Goal: Check status: Check status

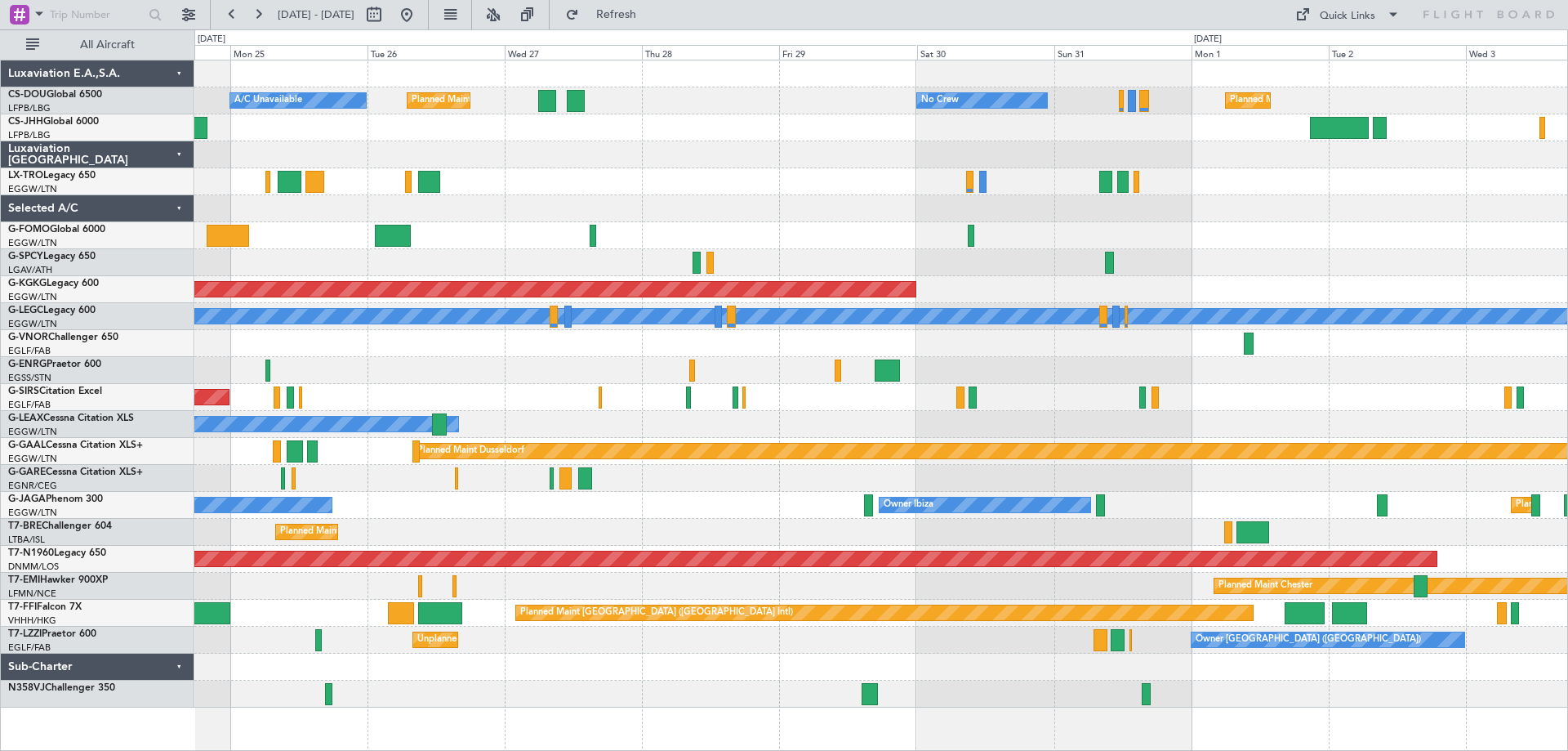
click at [729, 484] on div "A/C Unavailable Planned Maint [GEOGRAPHIC_DATA] ([GEOGRAPHIC_DATA]) No Crew Pla…" at bounding box center [881, 384] width 1372 height 647
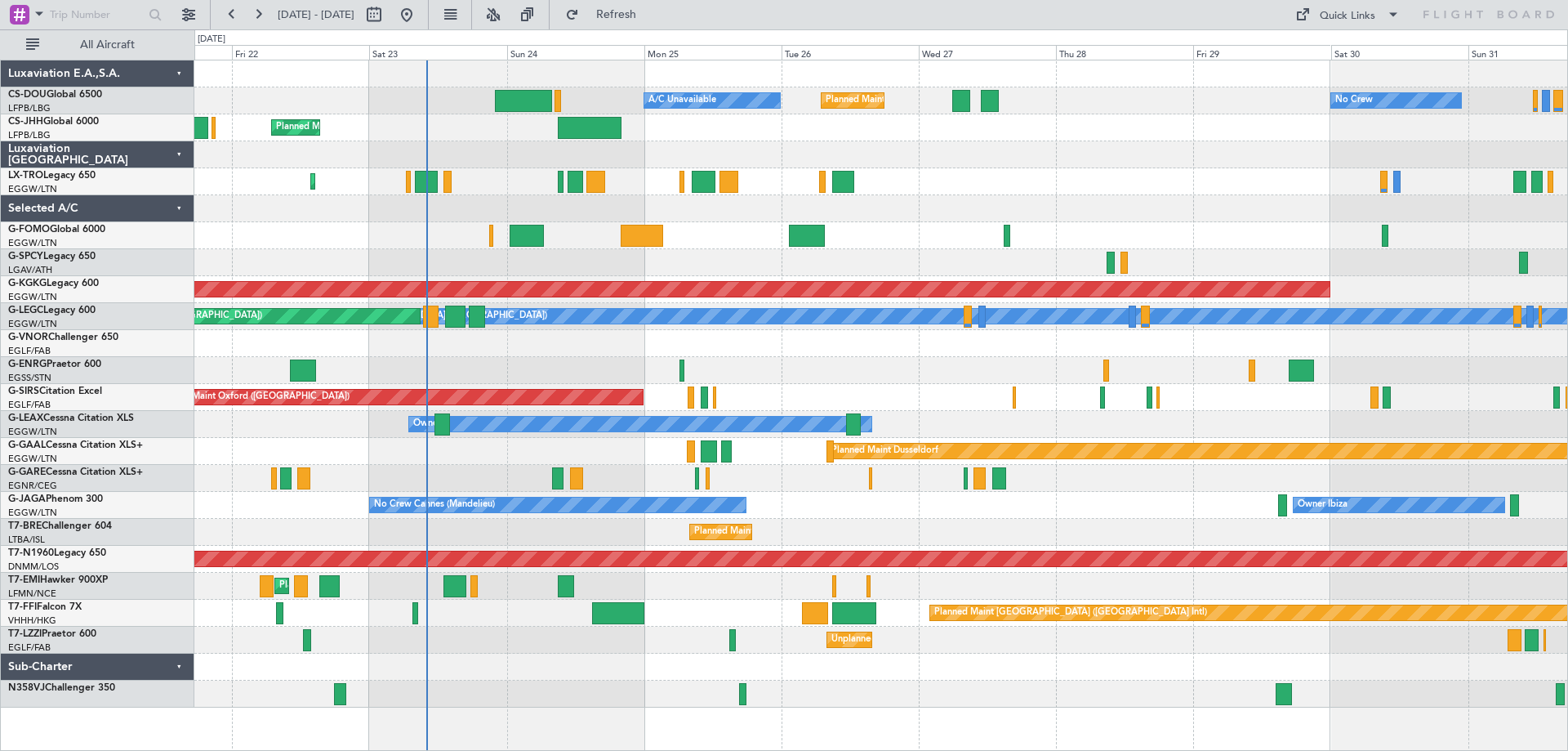
click at [986, 184] on div "Planned Maint [GEOGRAPHIC_DATA] ([GEOGRAPHIC_DATA])" at bounding box center [881, 182] width 1372 height 27
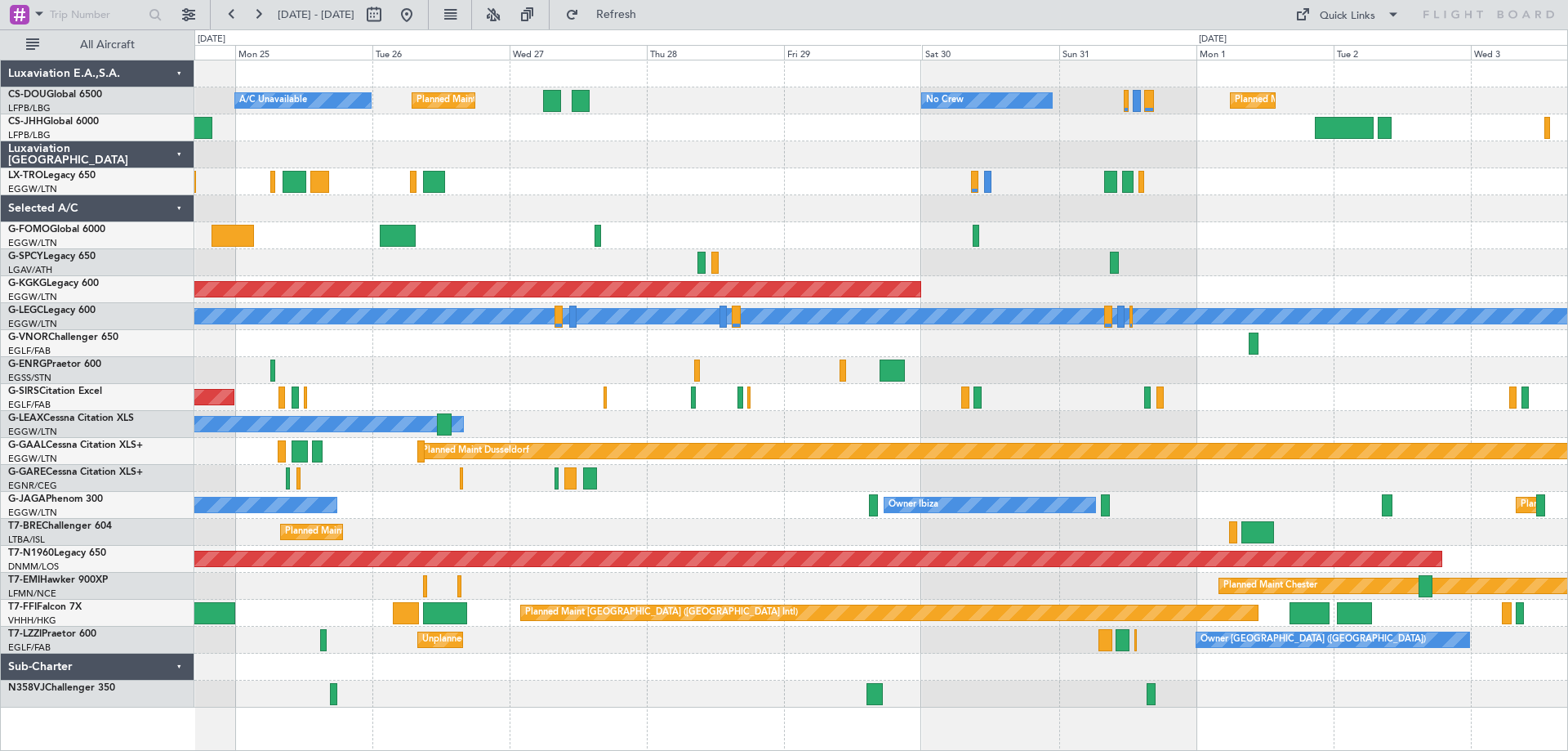
click at [648, 206] on div "A/C Unavailable Planned Maint [GEOGRAPHIC_DATA] ([GEOGRAPHIC_DATA]) No Crew Pla…" at bounding box center [881, 384] width 1372 height 647
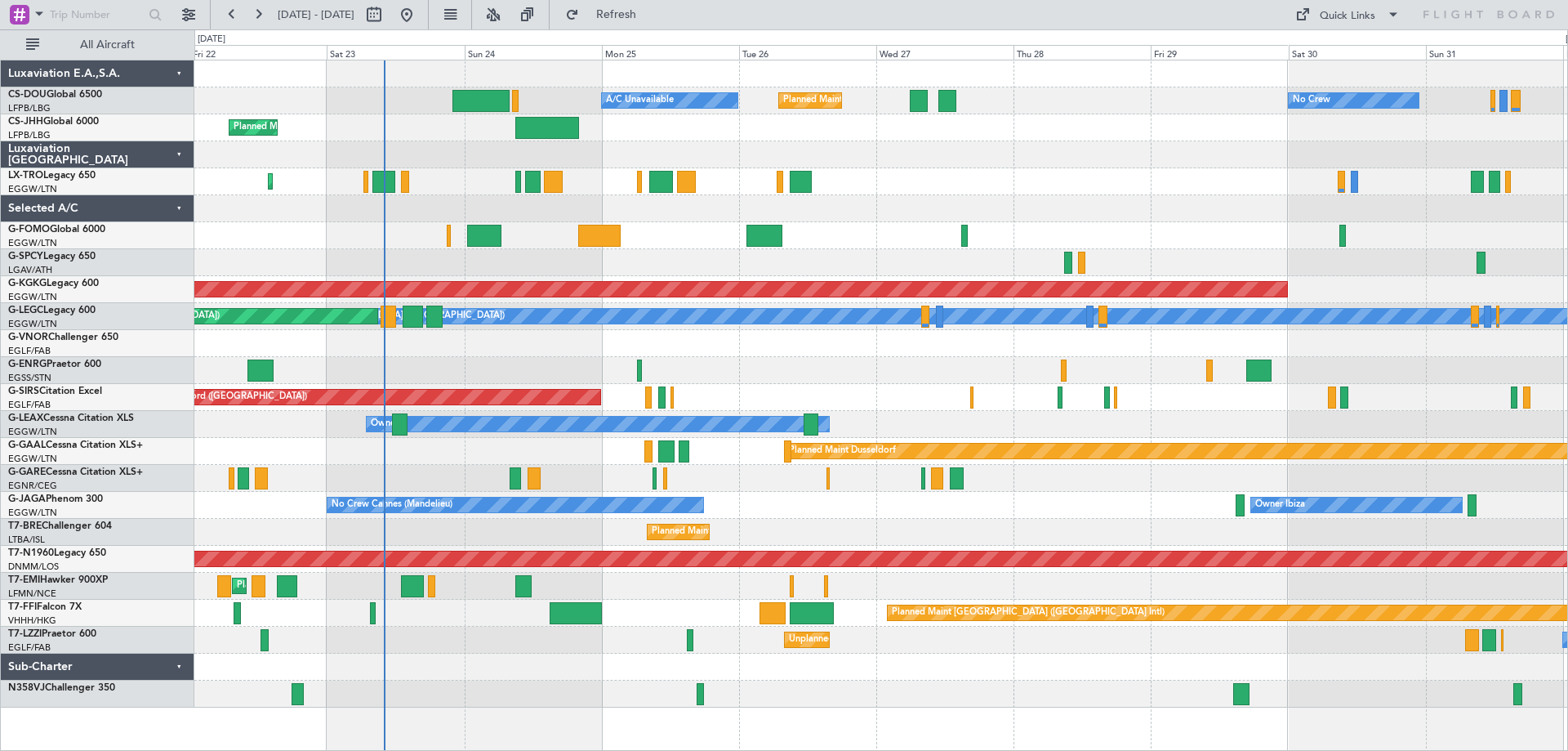
click at [1192, 158] on div at bounding box center [881, 155] width 1372 height 27
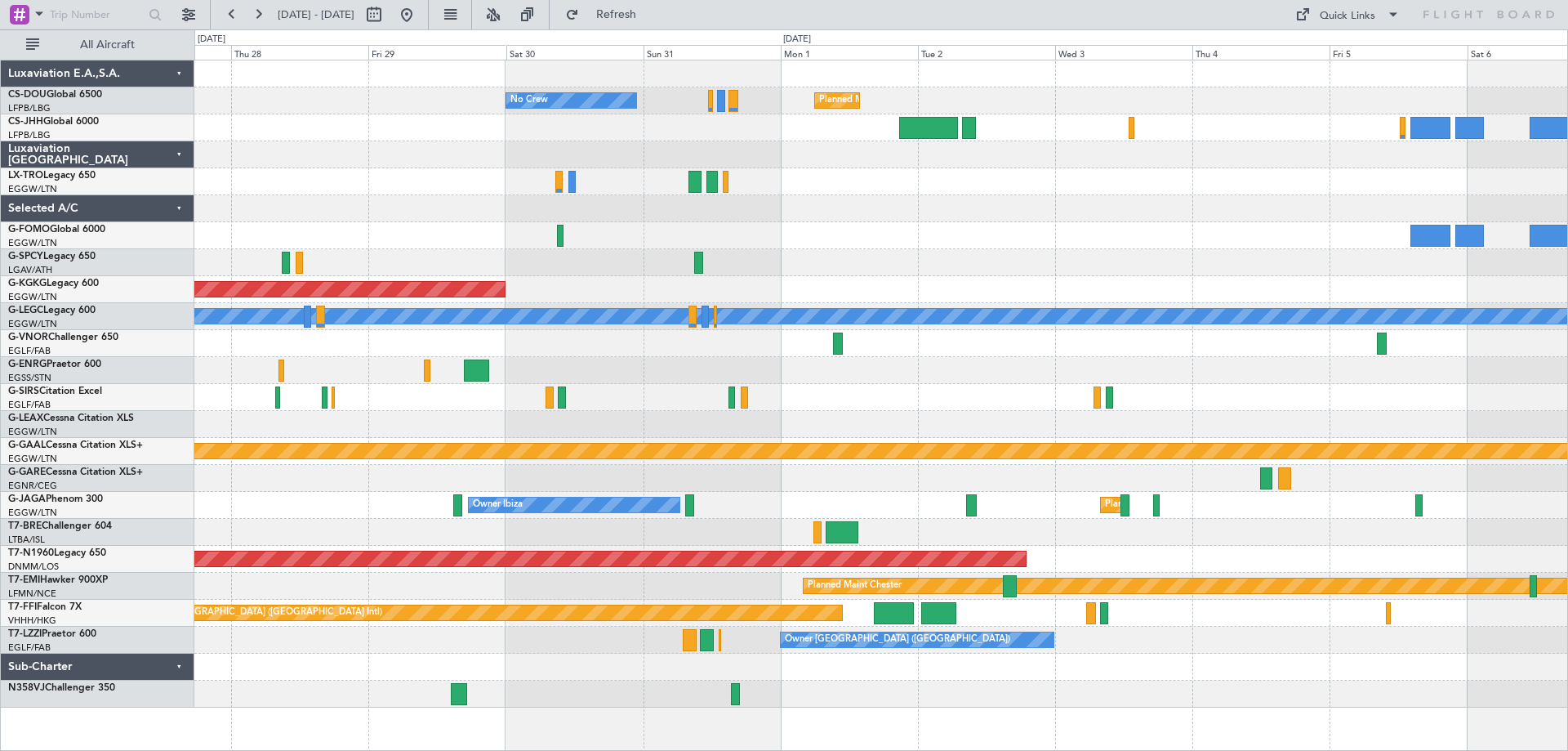
click at [664, 237] on div "No Crew Planned Maint [GEOGRAPHIC_DATA] ([GEOGRAPHIC_DATA]) Planned Maint [GEOG…" at bounding box center [881, 384] width 1372 height 647
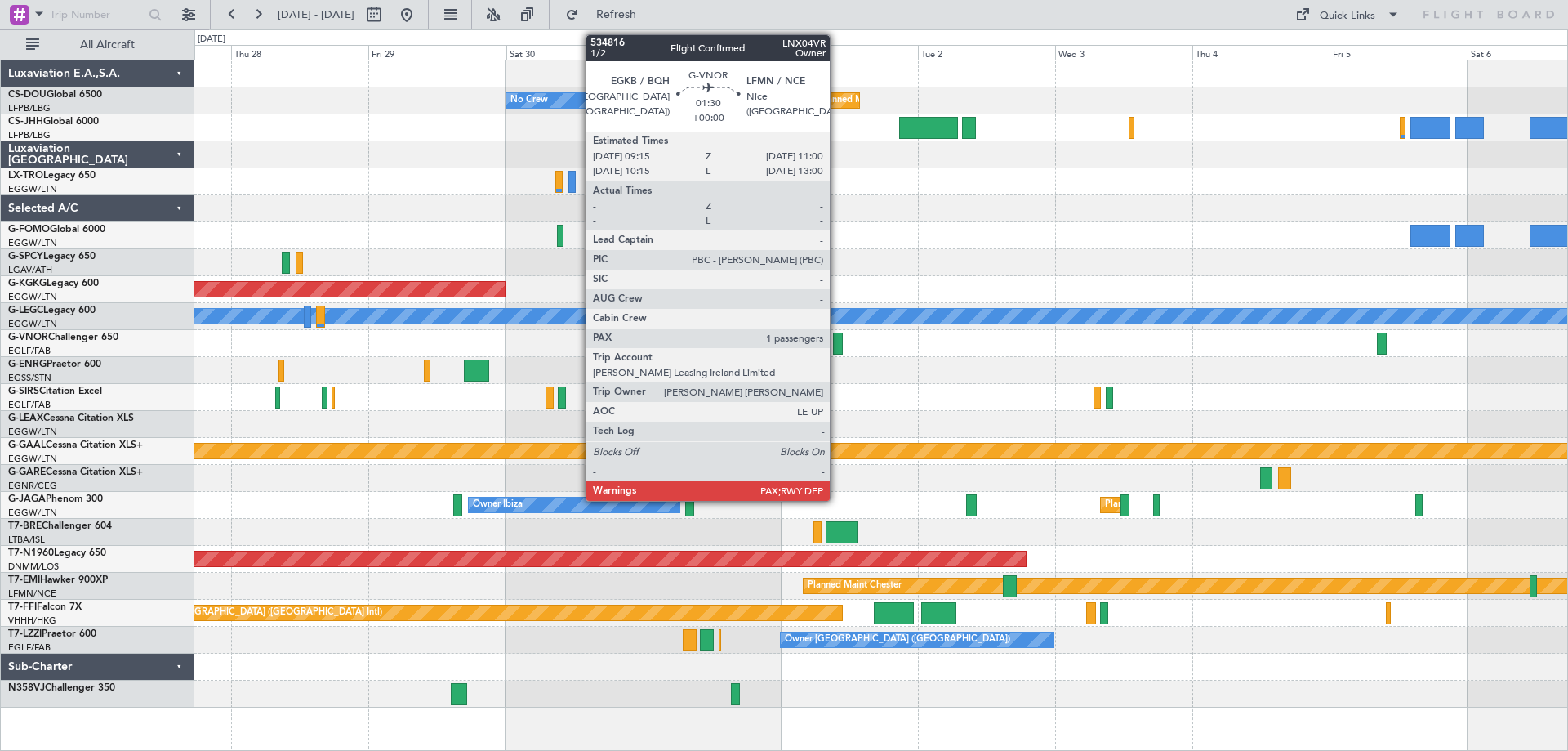
click at [837, 345] on div at bounding box center [837, 343] width 11 height 22
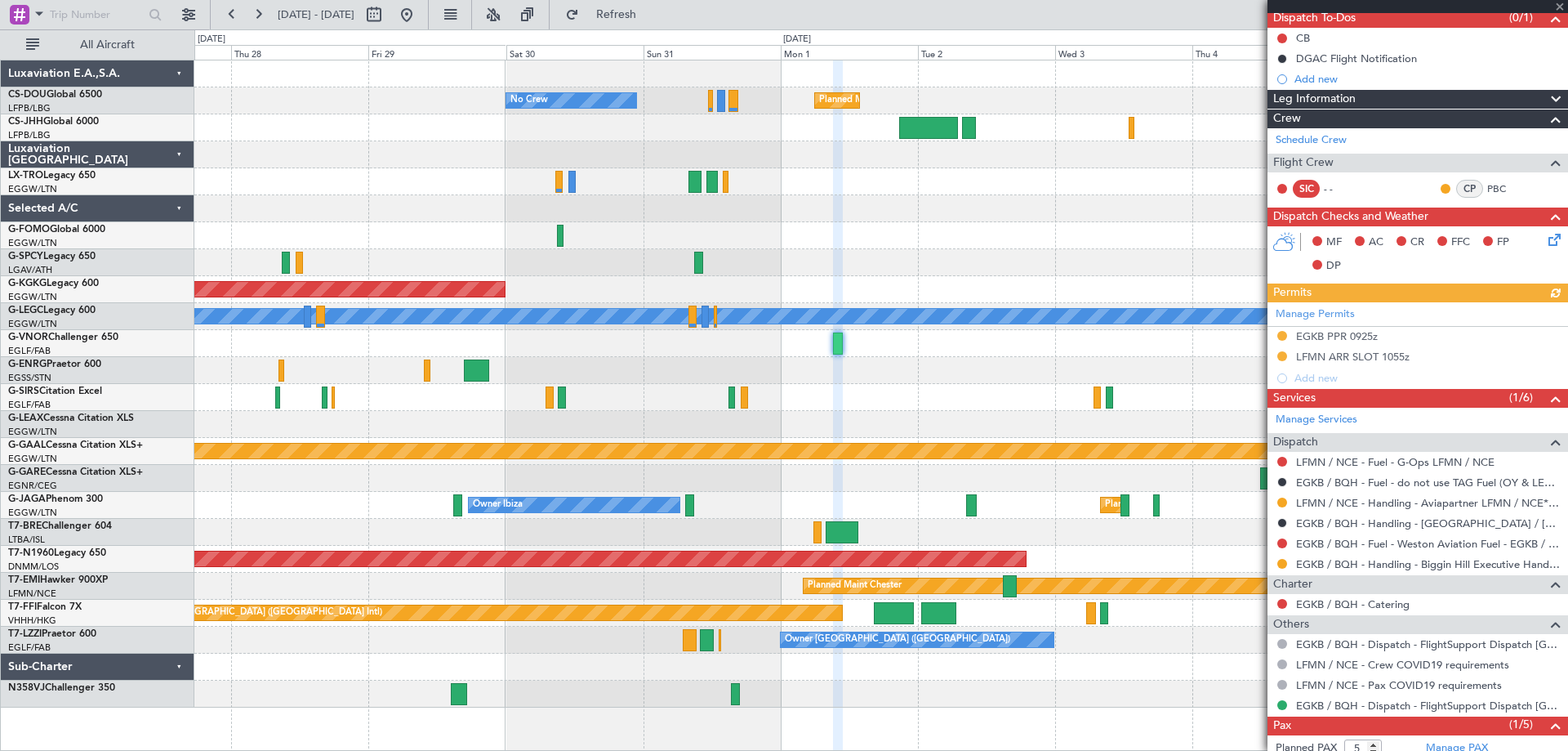
scroll to position [219, 0]
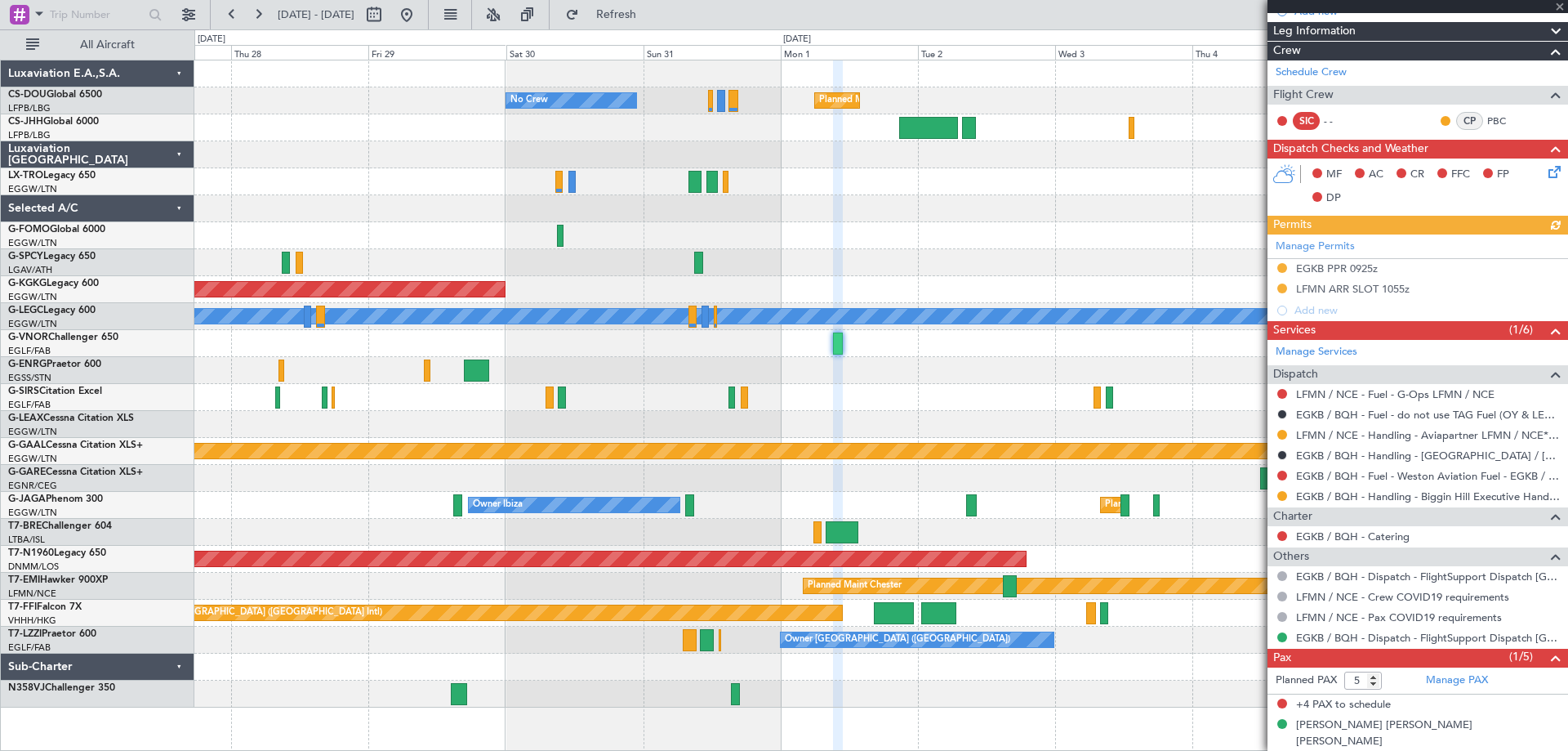
click at [1557, 5] on div at bounding box center [1418, 7] width 301 height 13
click at [1557, 4] on span at bounding box center [1559, 7] width 16 height 14
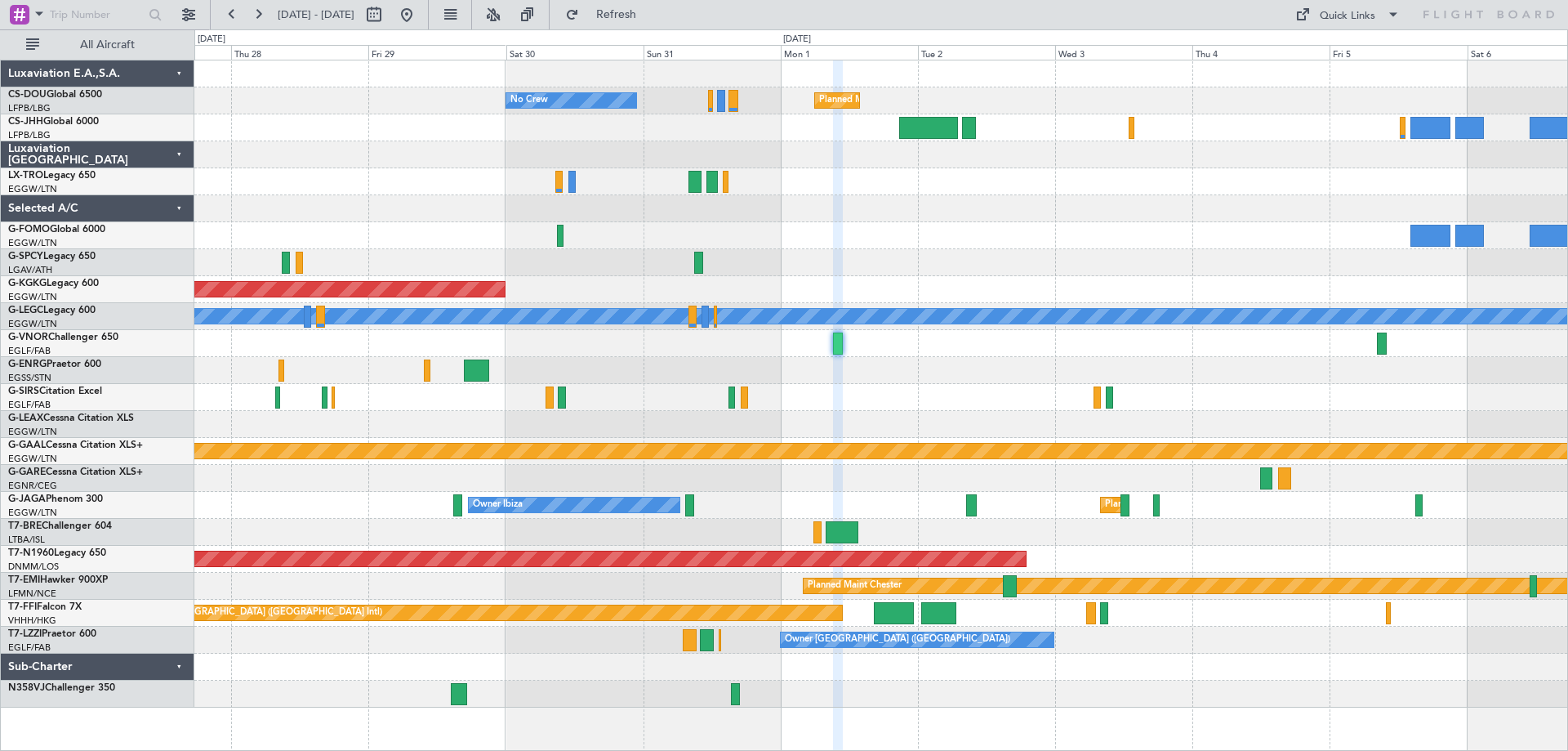
type input "0"
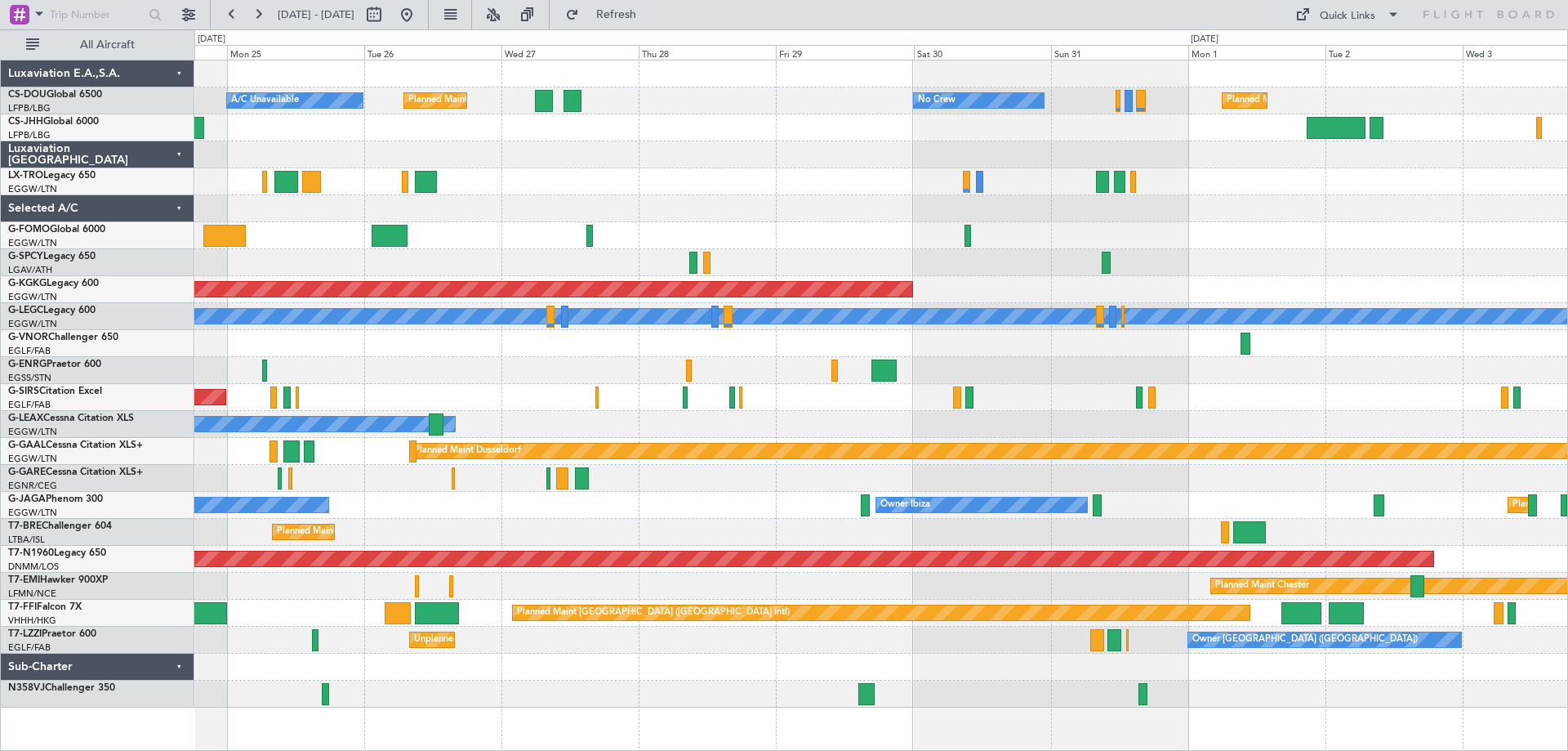
click at [738, 411] on div "No Crew Planned Maint [GEOGRAPHIC_DATA] ([GEOGRAPHIC_DATA]) A/C Unavailable Pla…" at bounding box center [881, 384] width 1372 height 647
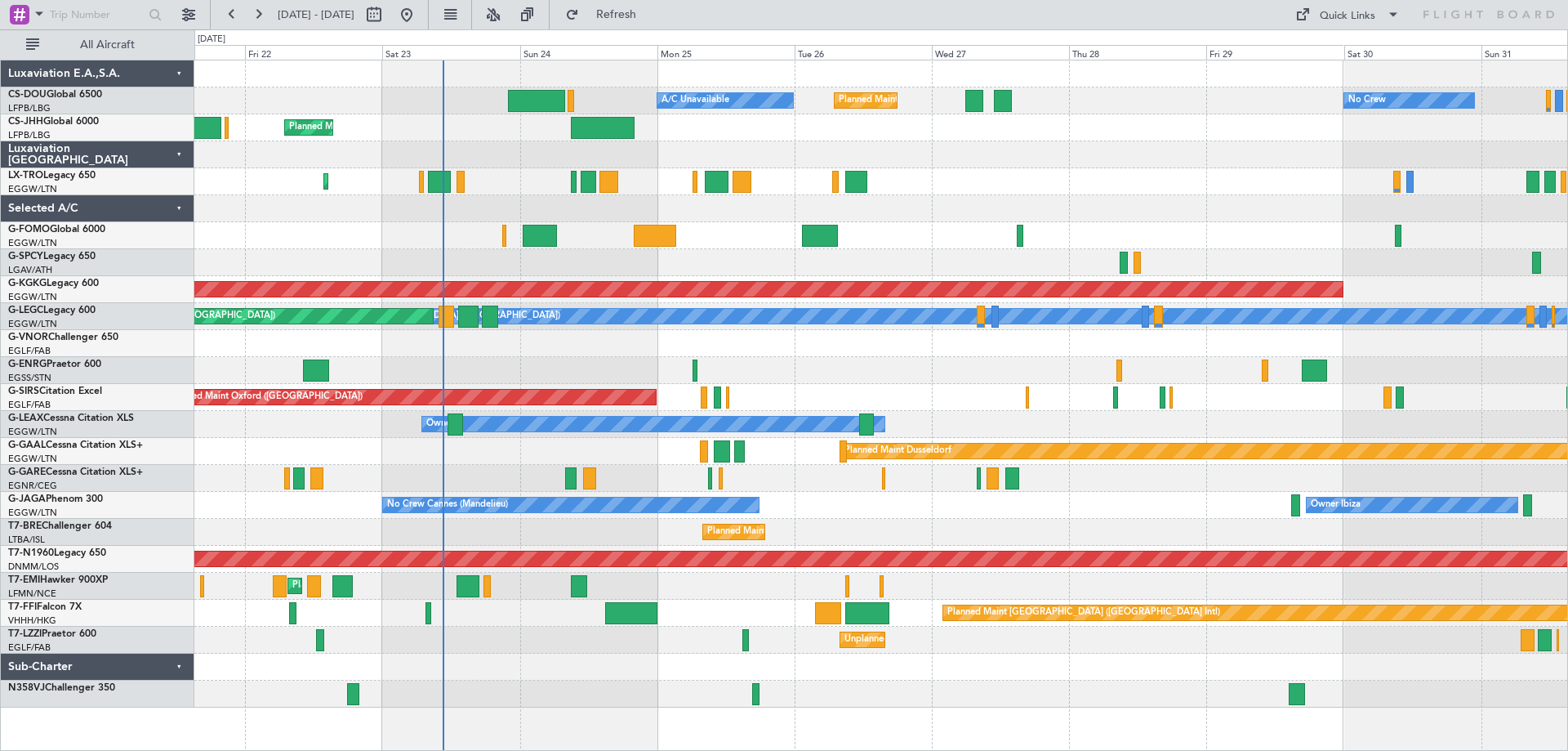
click at [846, 277] on div "No Crew Planned Maint [GEOGRAPHIC_DATA] ([GEOGRAPHIC_DATA]) A/C Unavailable Pla…" at bounding box center [881, 384] width 1372 height 647
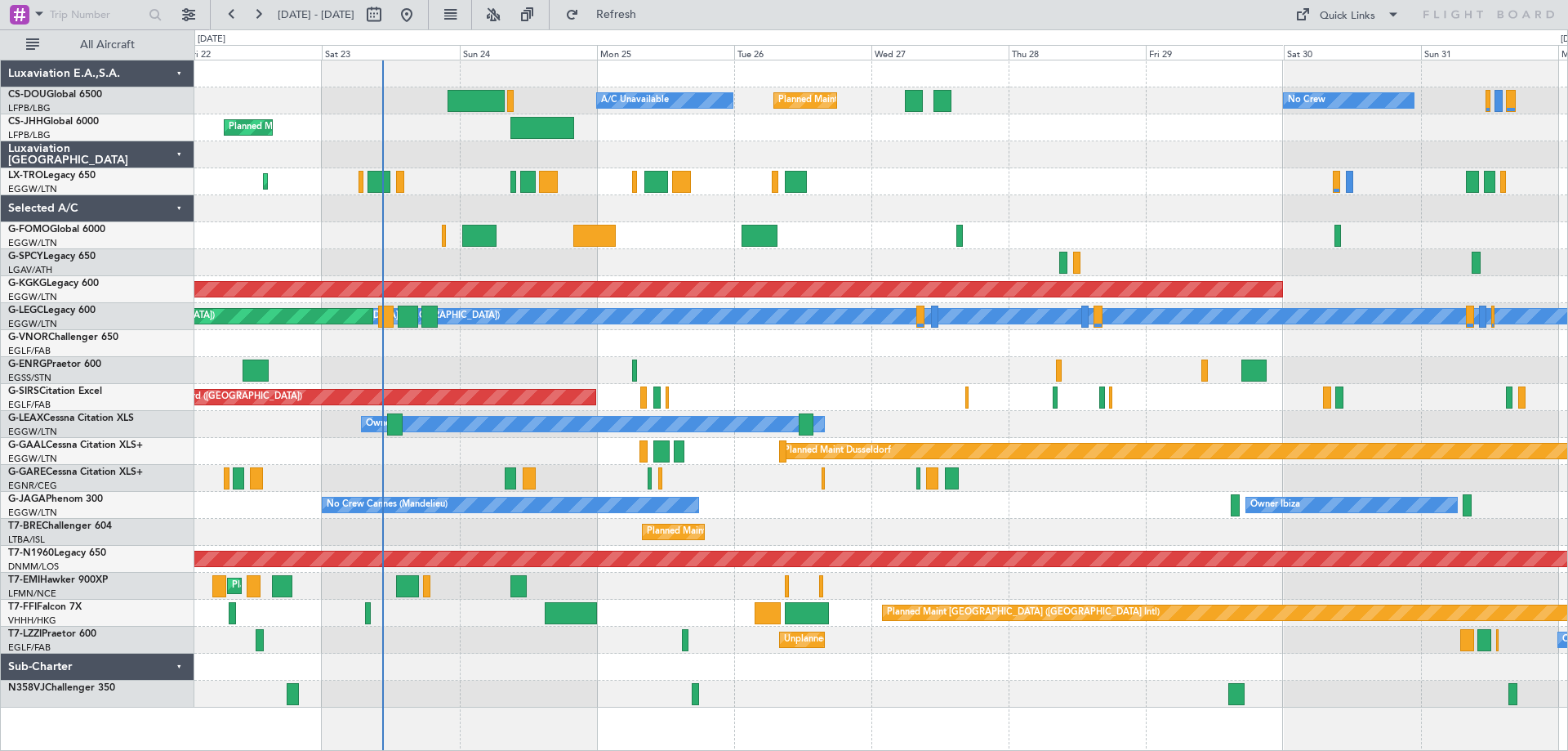
click at [1023, 228] on div "No Crew Planned Maint [GEOGRAPHIC_DATA] ([GEOGRAPHIC_DATA]) A/C Unavailable Pla…" at bounding box center [881, 384] width 1372 height 647
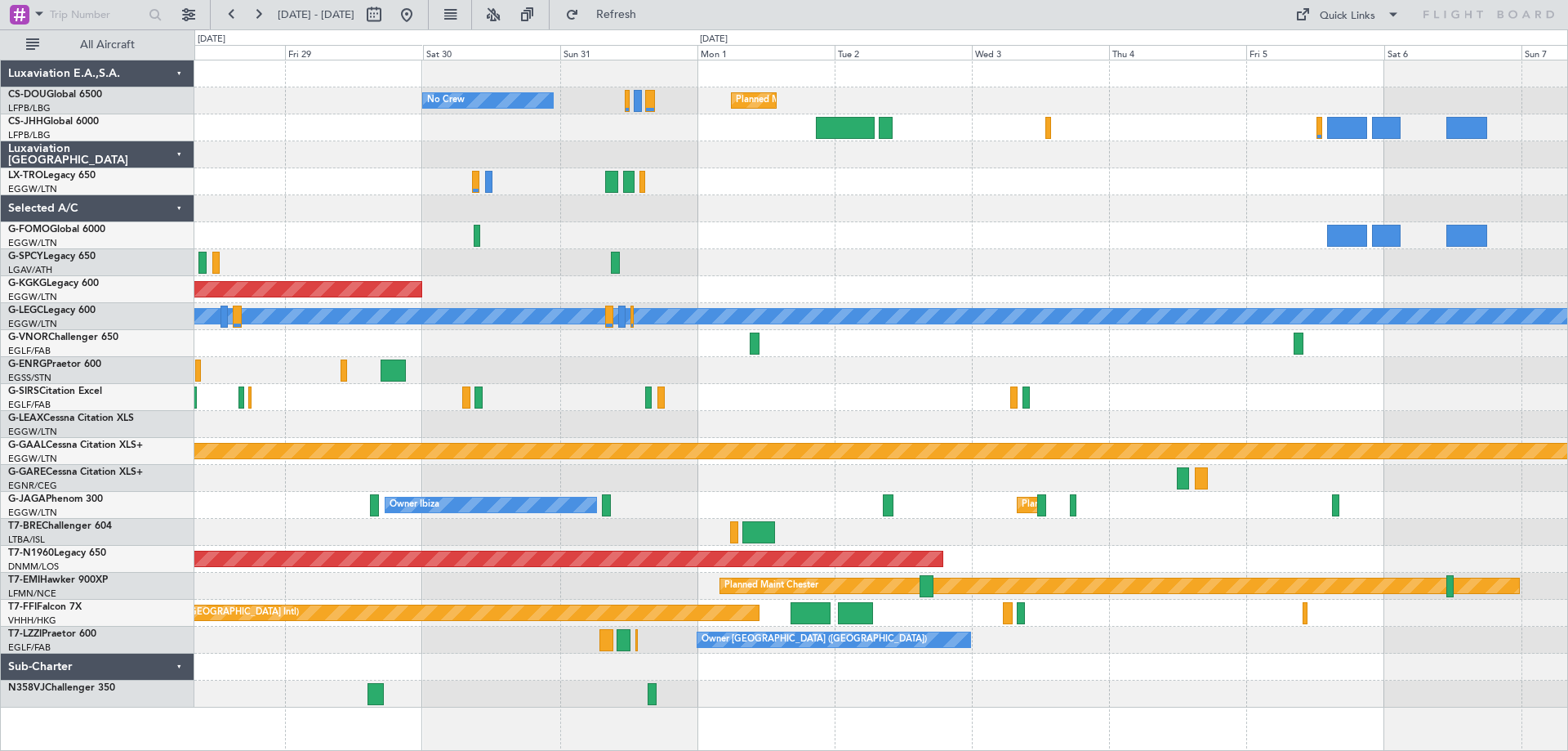
click at [571, 238] on div "No Crew Planned Maint [GEOGRAPHIC_DATA] ([GEOGRAPHIC_DATA]) Planned Maint [GEOG…" at bounding box center [881, 384] width 1372 height 647
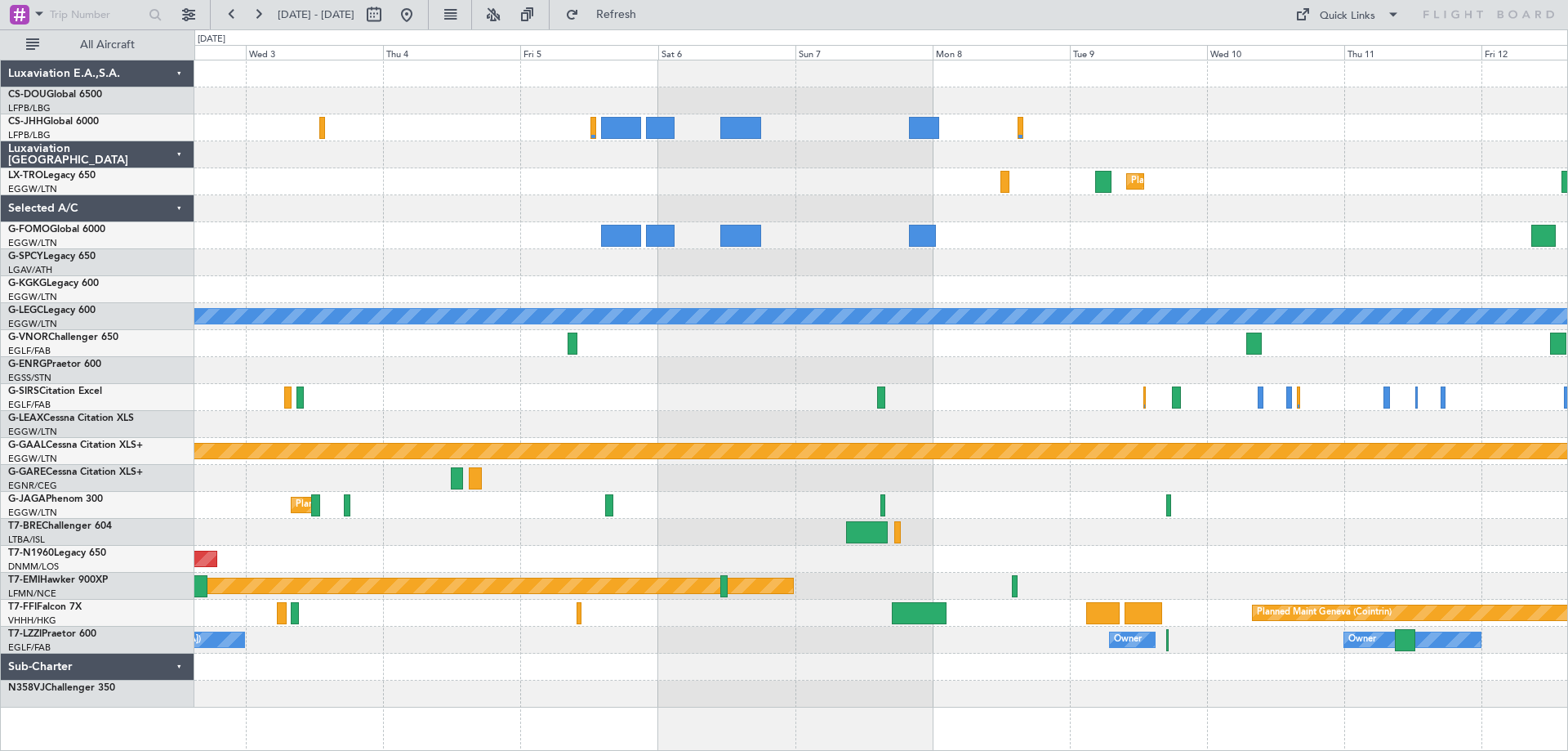
click at [401, 258] on div at bounding box center [881, 262] width 1372 height 27
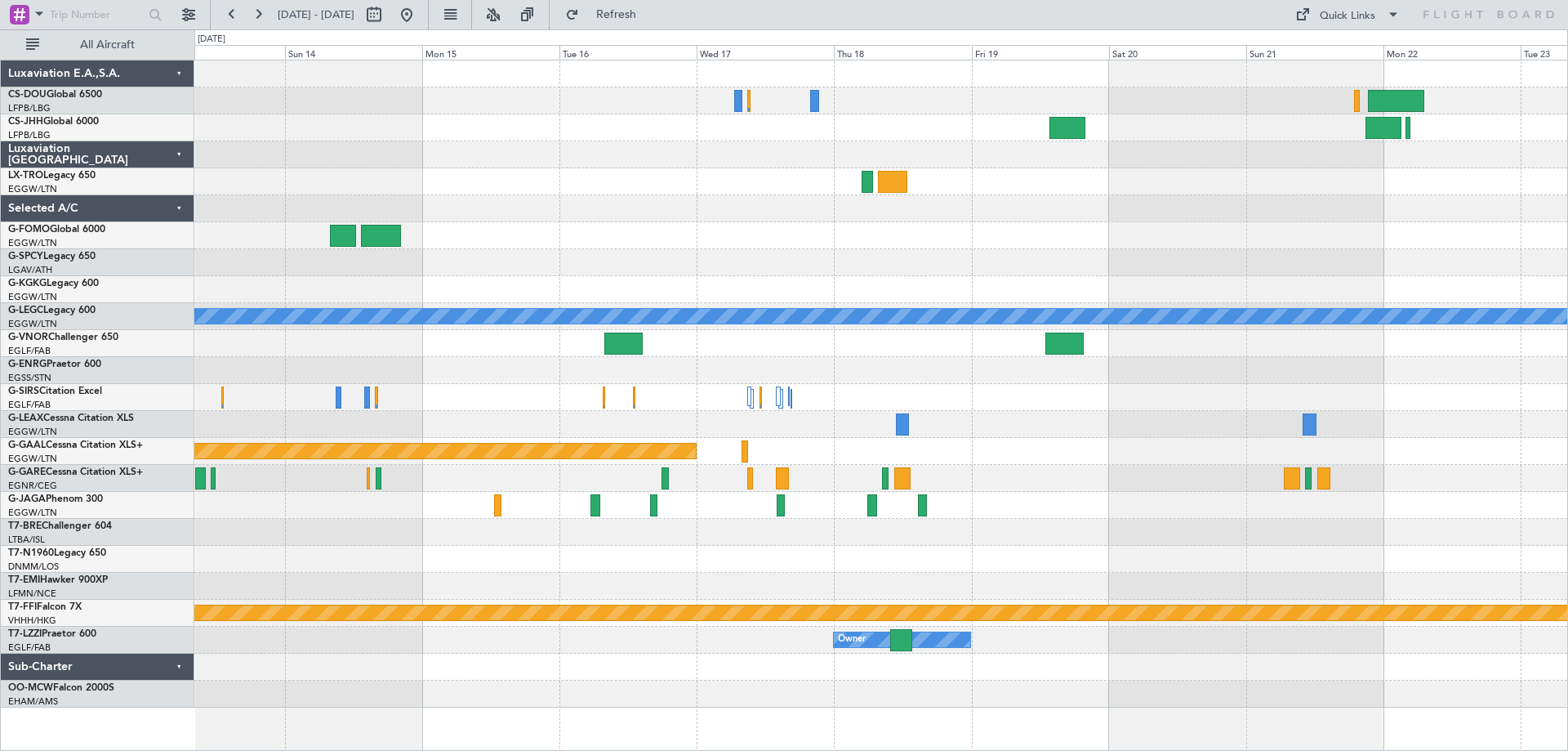
click at [420, 377] on div "A/C Unavailable [GEOGRAPHIC_DATA] ([GEOGRAPHIC_DATA]) Planned [GEOGRAPHIC_DATA]…" at bounding box center [881, 384] width 1372 height 647
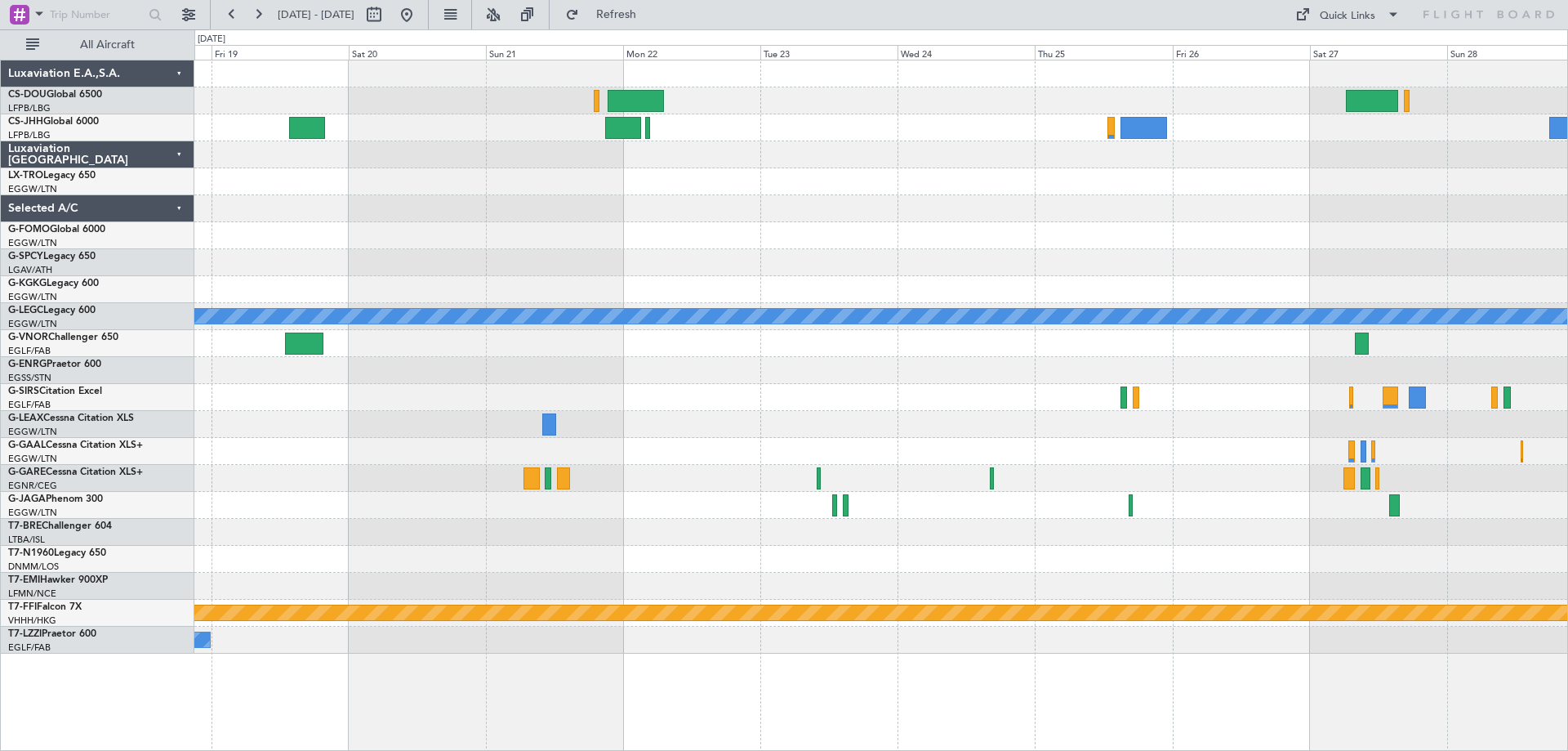
click at [547, 367] on div at bounding box center [881, 370] width 1372 height 27
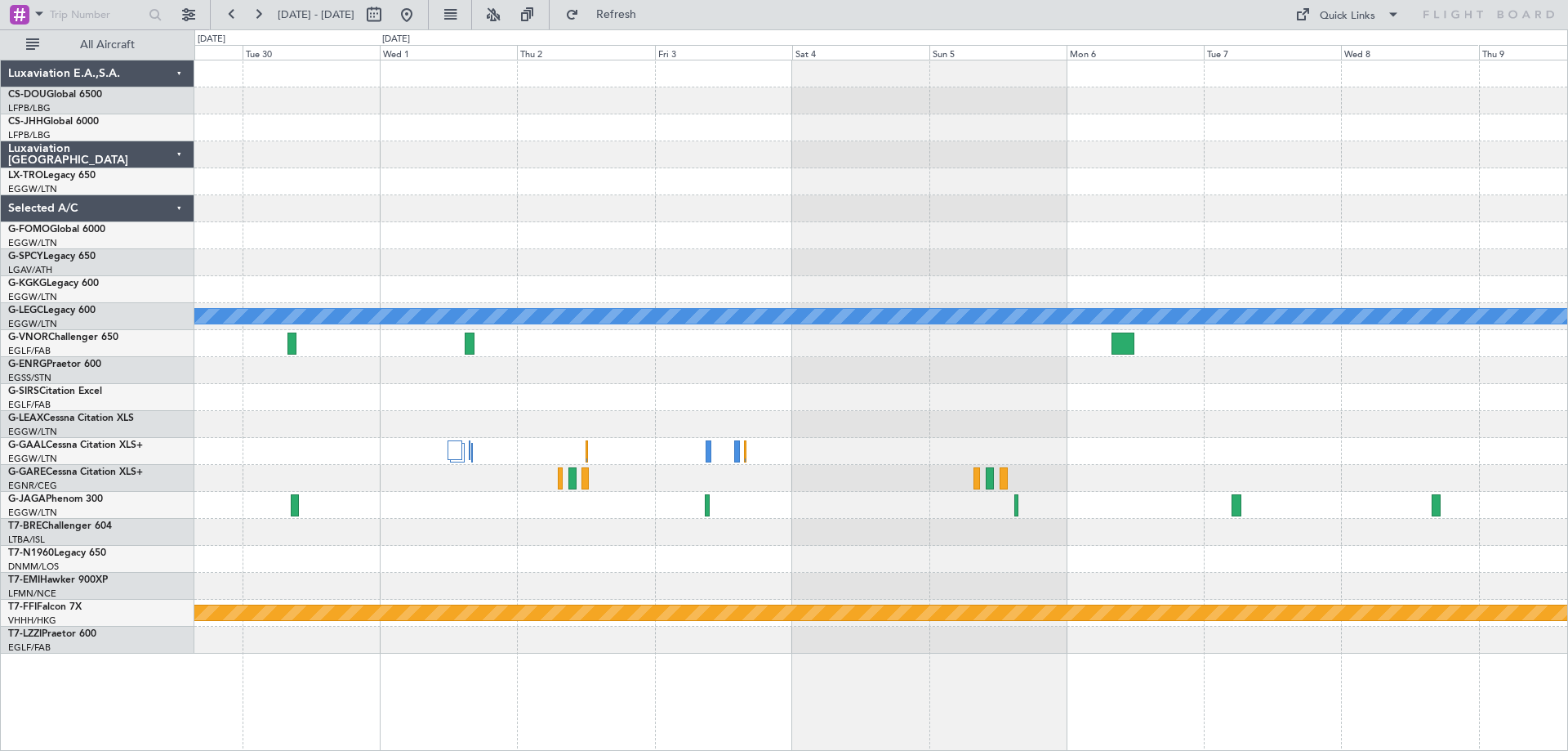
click at [533, 363] on div "A/C Unavailable [GEOGRAPHIC_DATA] ([GEOGRAPHIC_DATA]) Planned Maint Geneva ([GE…" at bounding box center [881, 357] width 1372 height 593
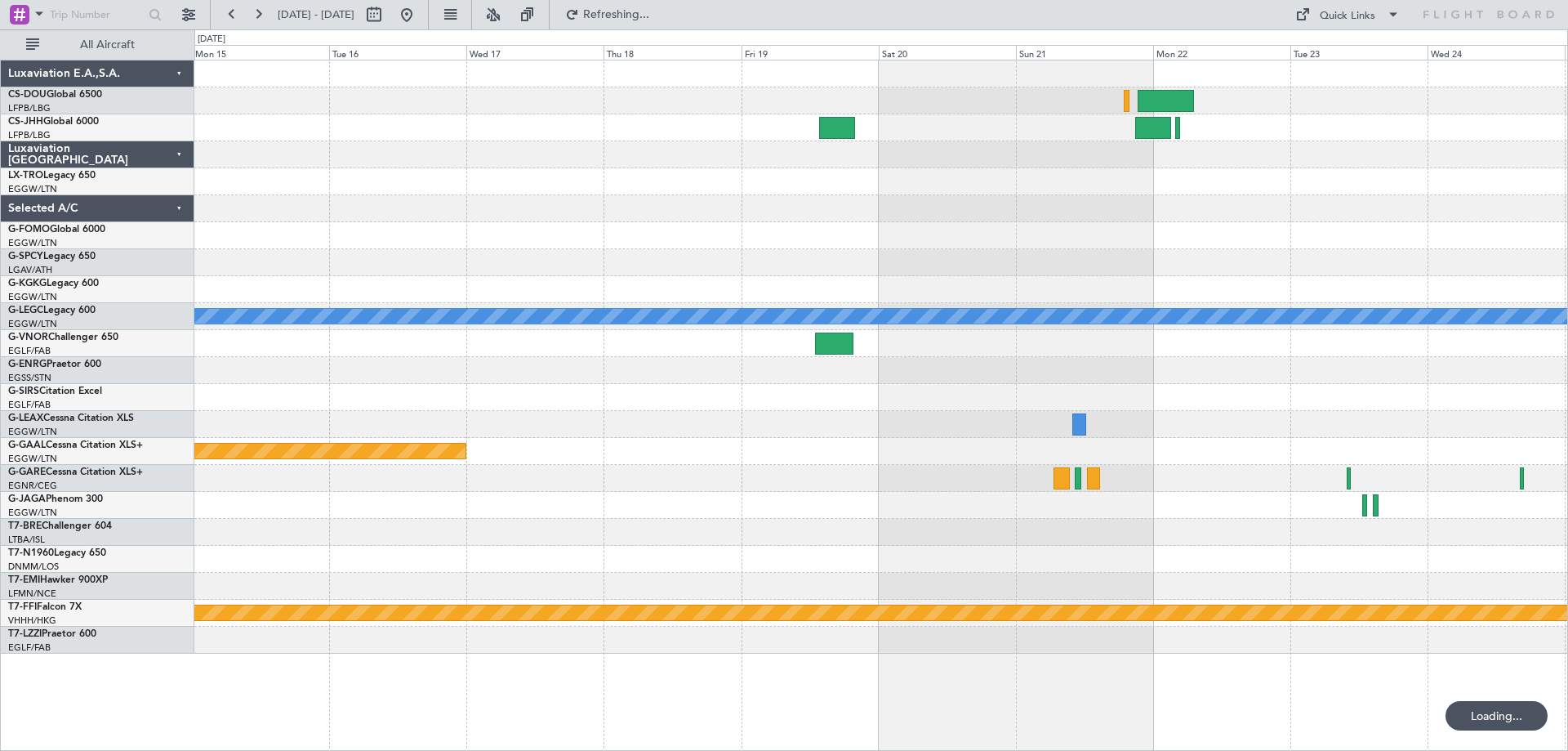
click at [1245, 281] on div "A/C Unavailable [GEOGRAPHIC_DATA] ([GEOGRAPHIC_DATA]) Planned [GEOGRAPHIC_DATA]…" at bounding box center [881, 357] width 1372 height 593
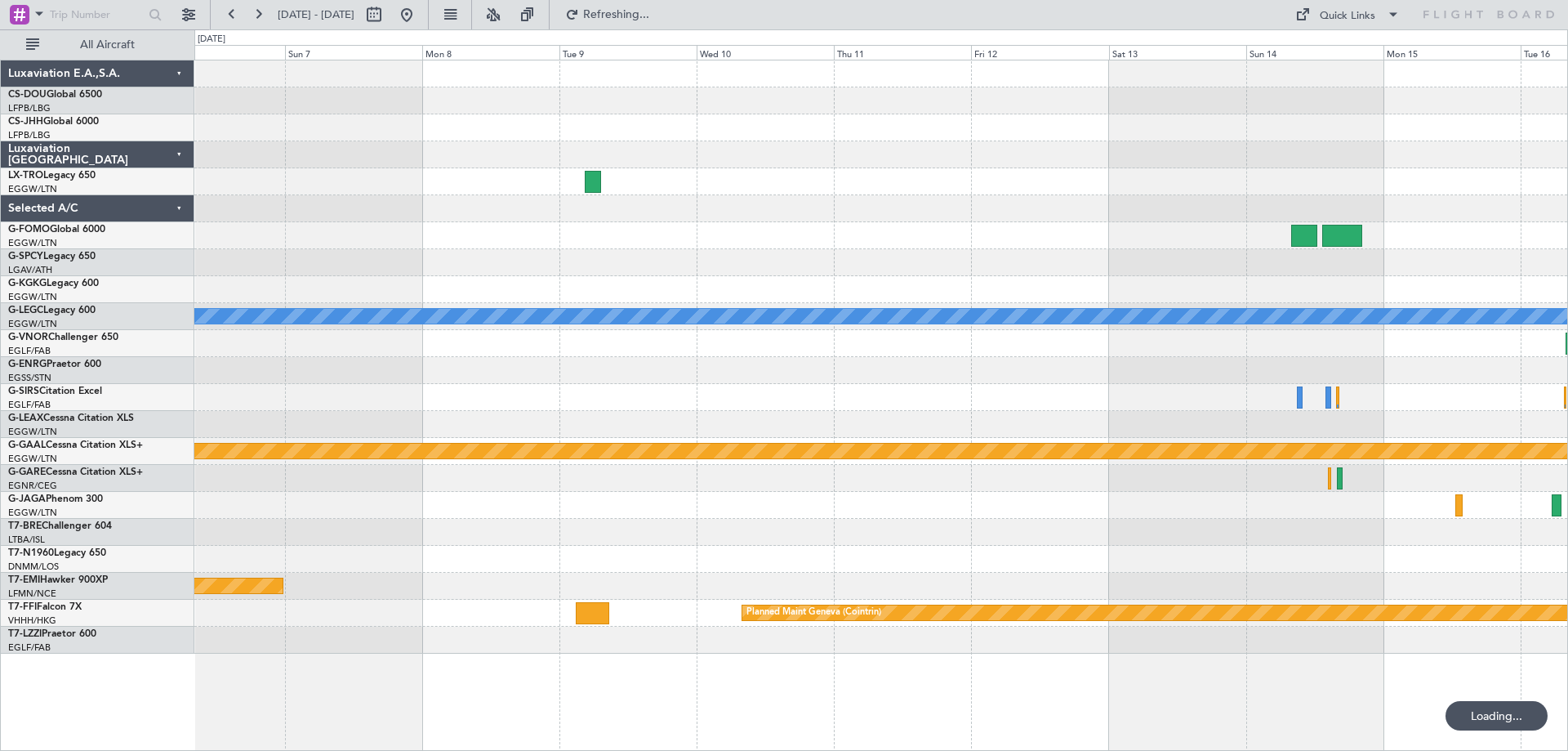
click at [1047, 219] on div "A/C Unavailable [GEOGRAPHIC_DATA] ([GEOGRAPHIC_DATA]) Planned [GEOGRAPHIC_DATA]…" at bounding box center [881, 357] width 1372 height 593
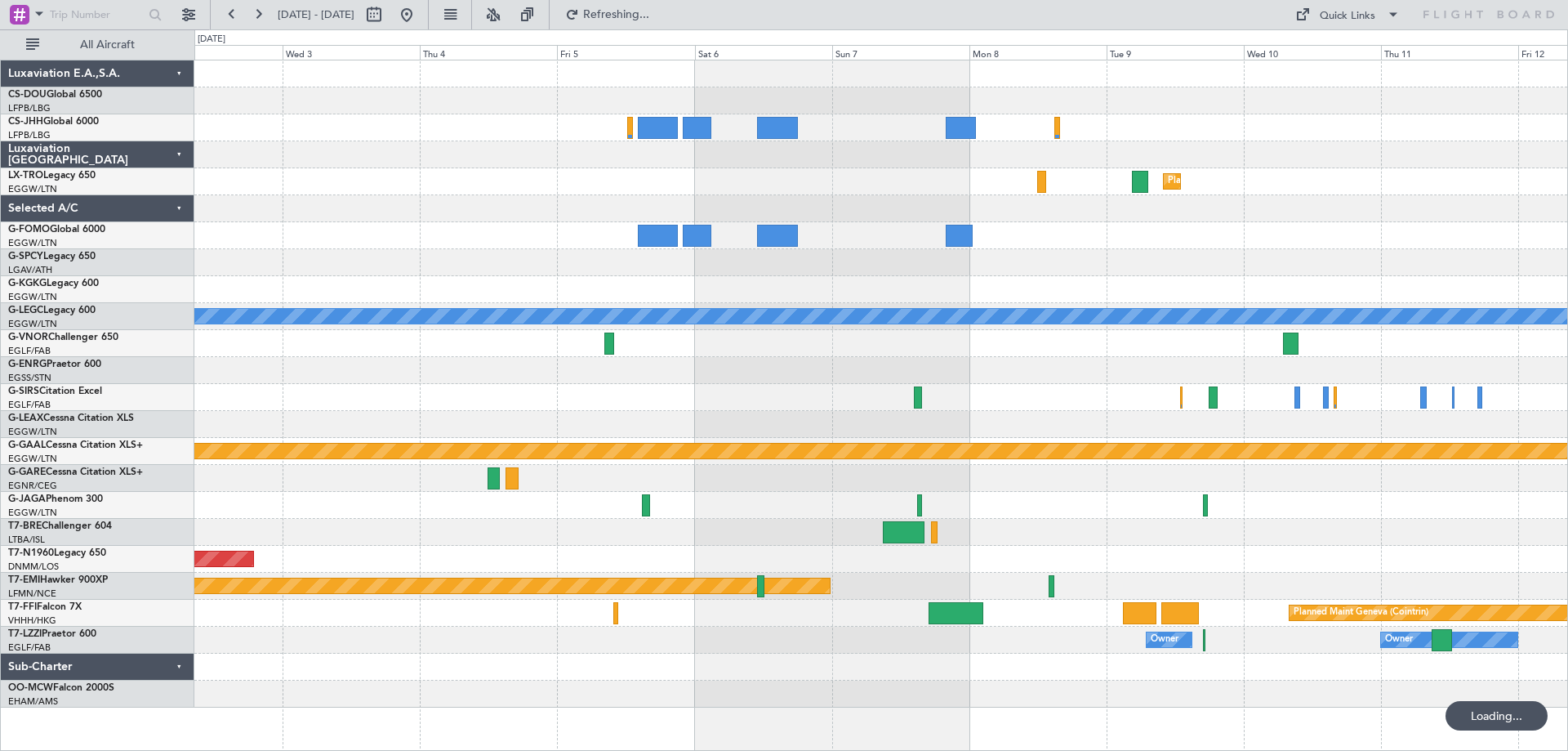
click at [1318, 225] on div at bounding box center [881, 235] width 1372 height 27
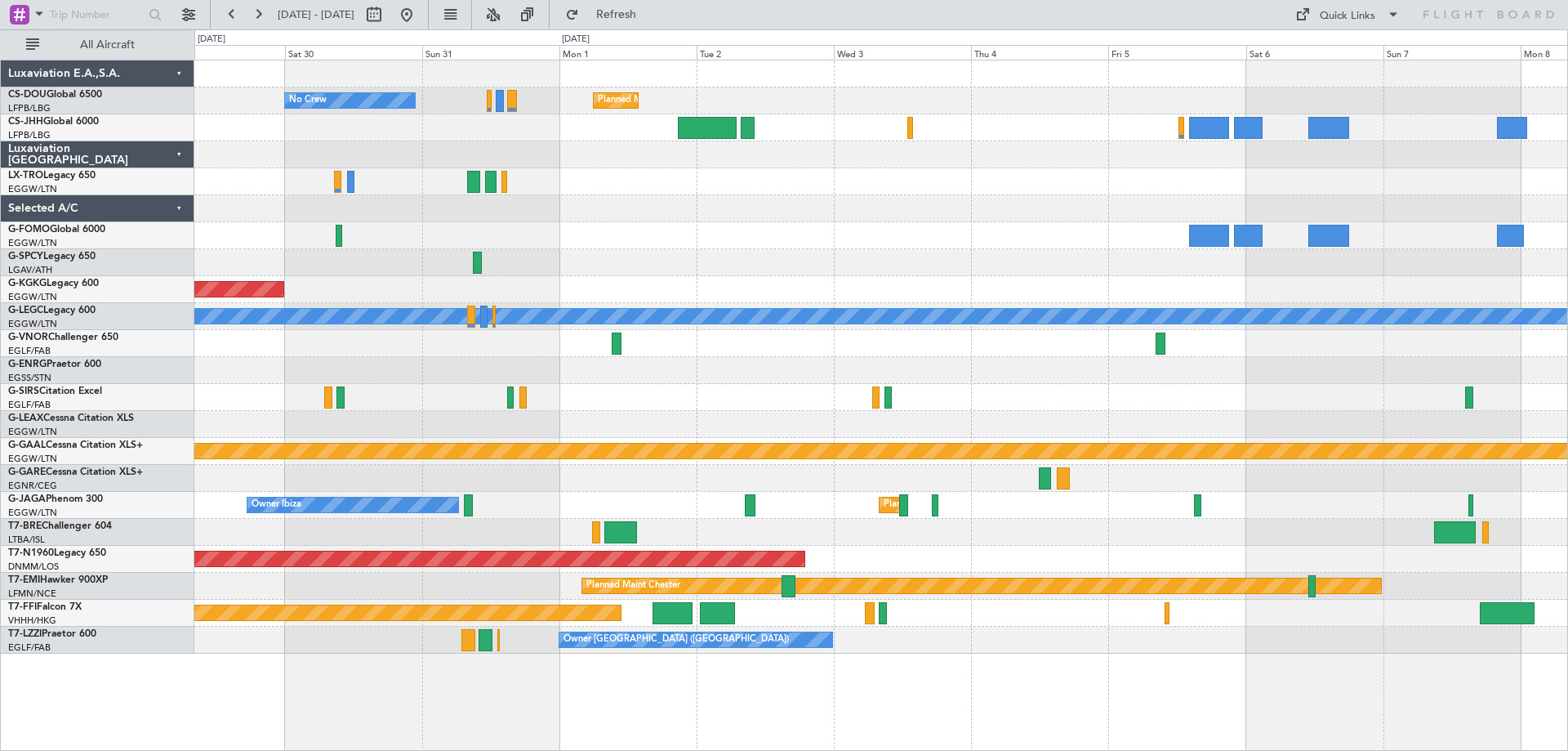
click at [1023, 181] on div "Planned Maint Dusseldorf" at bounding box center [881, 182] width 1372 height 27
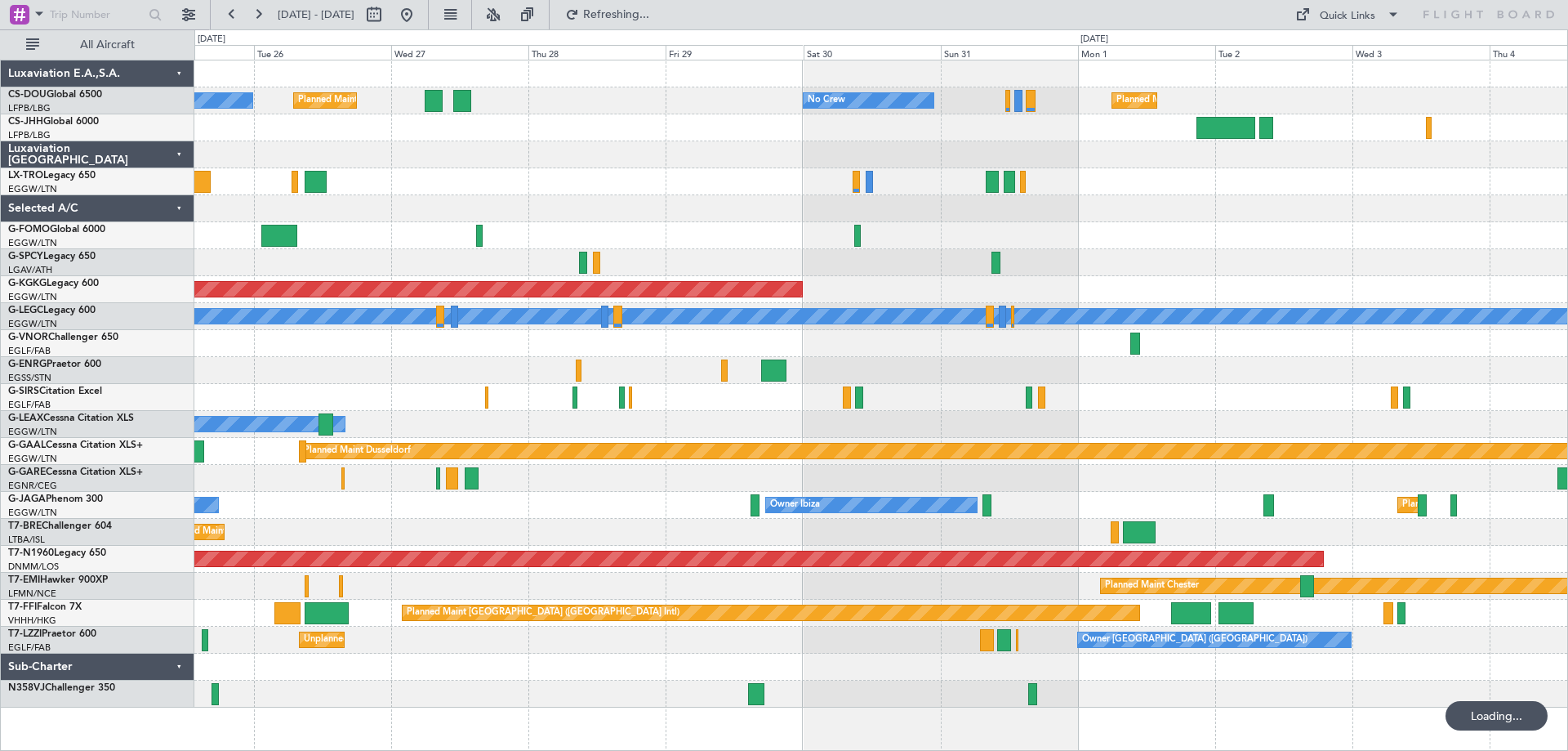
click at [1185, 201] on div at bounding box center [881, 208] width 1372 height 27
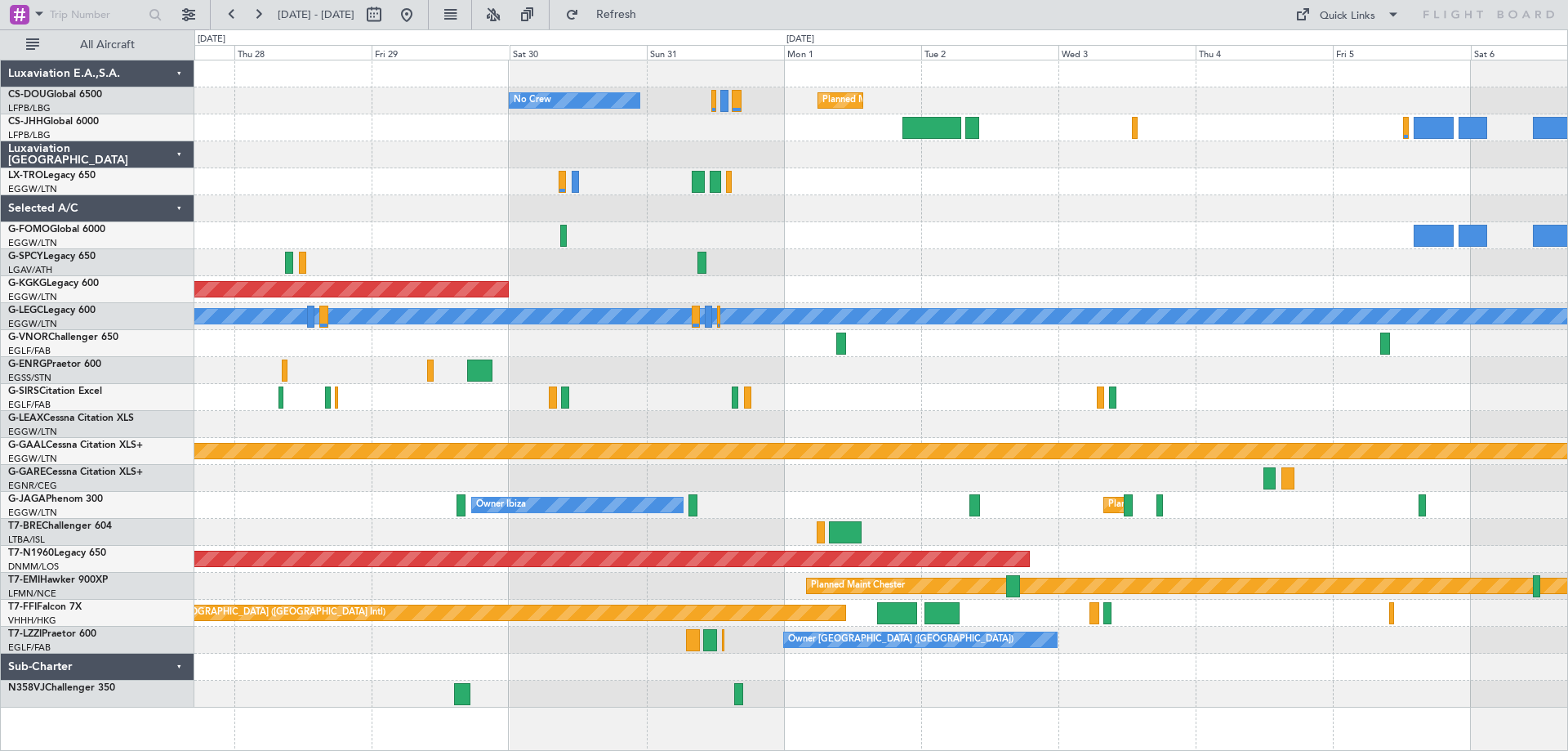
click at [435, 198] on div at bounding box center [881, 208] width 1372 height 27
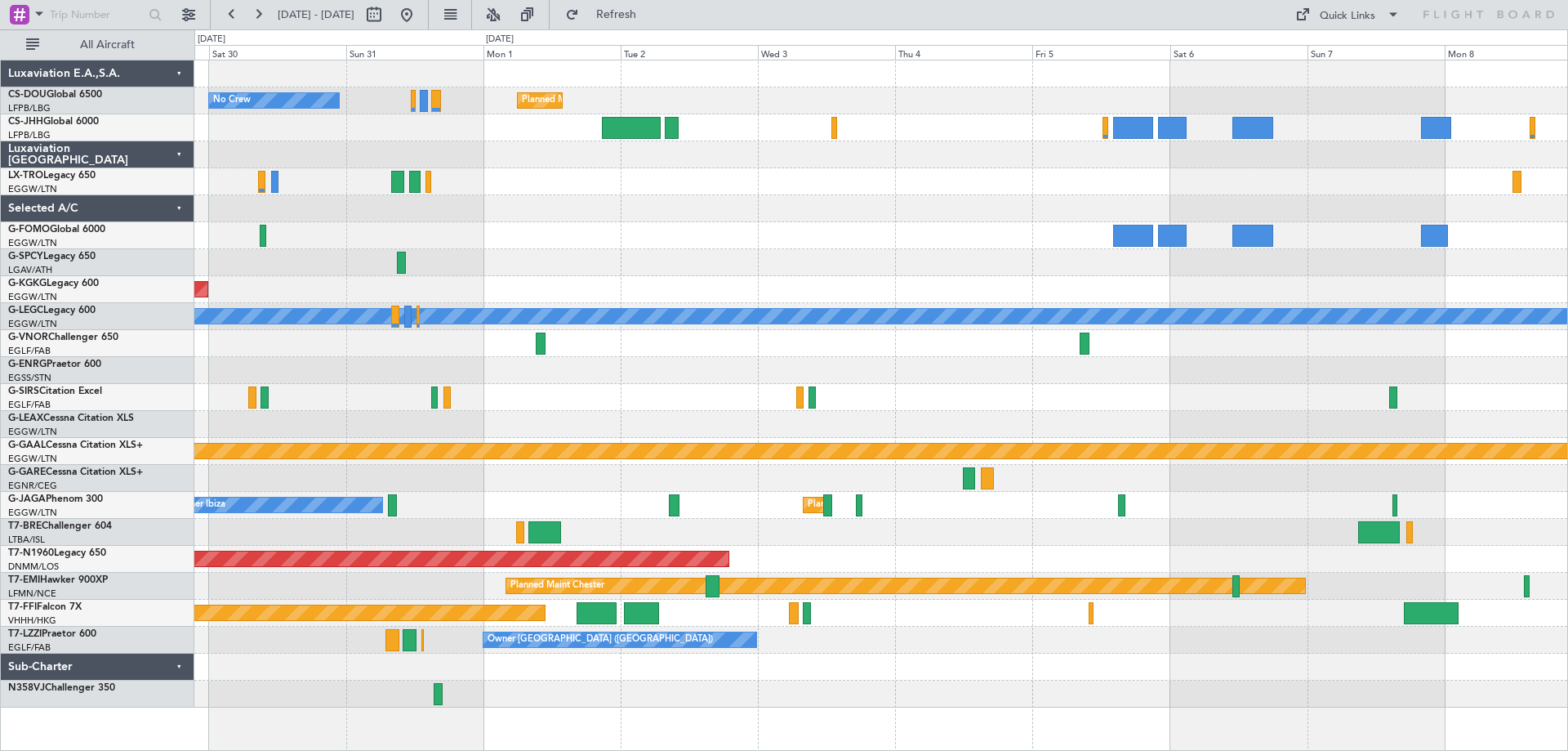
click at [980, 244] on div at bounding box center [881, 235] width 1372 height 27
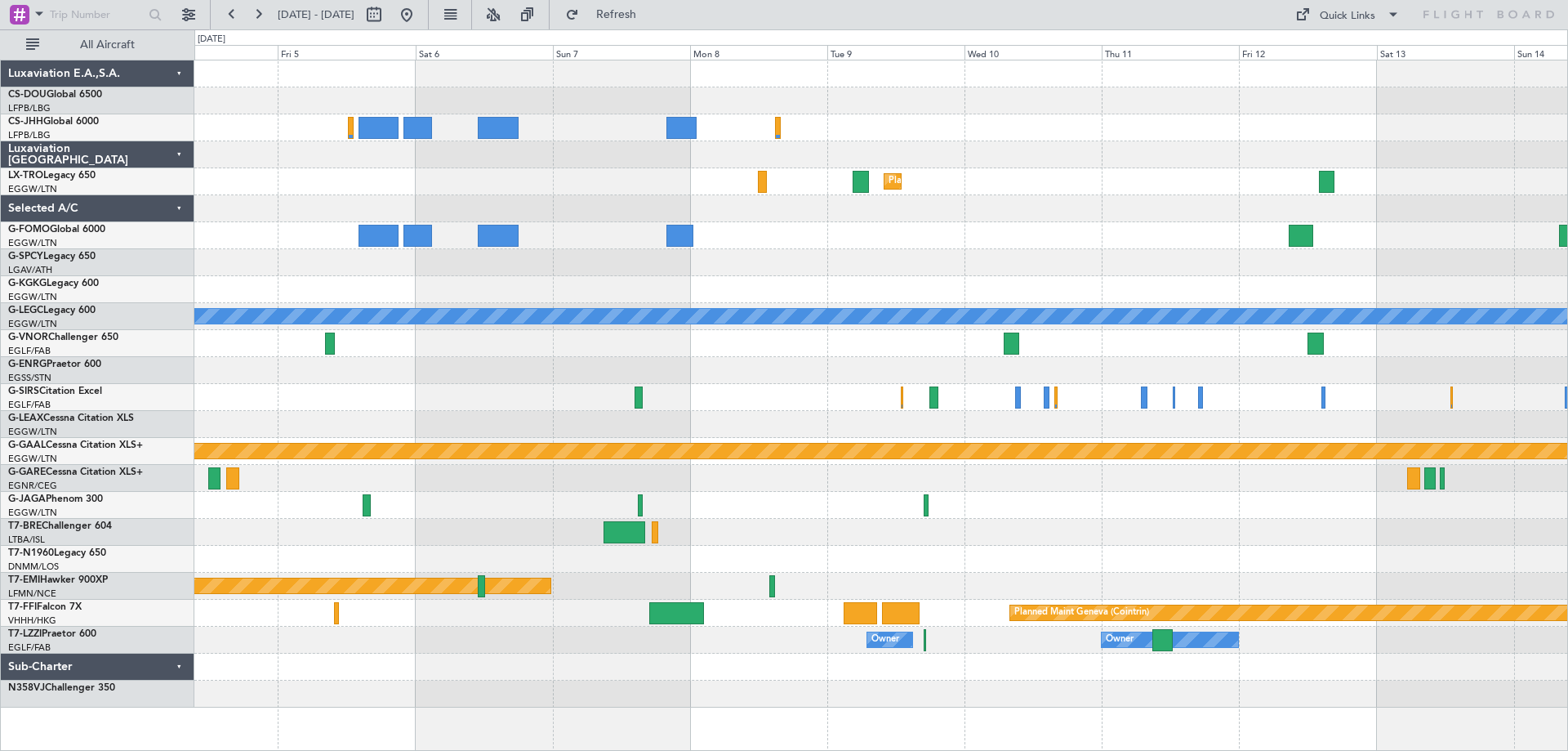
click at [372, 345] on div at bounding box center [881, 343] width 1372 height 27
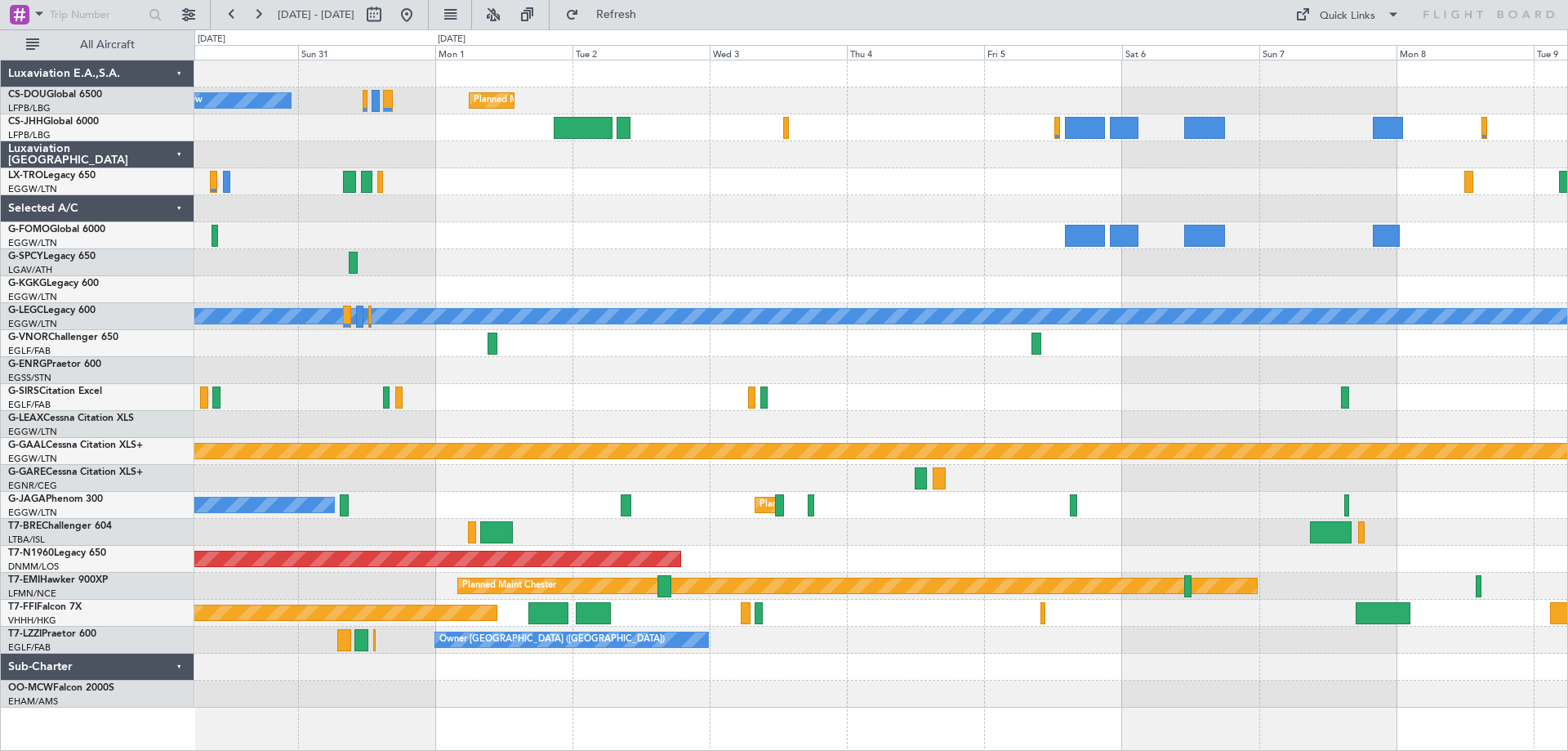
click at [1088, 371] on div at bounding box center [881, 370] width 1372 height 27
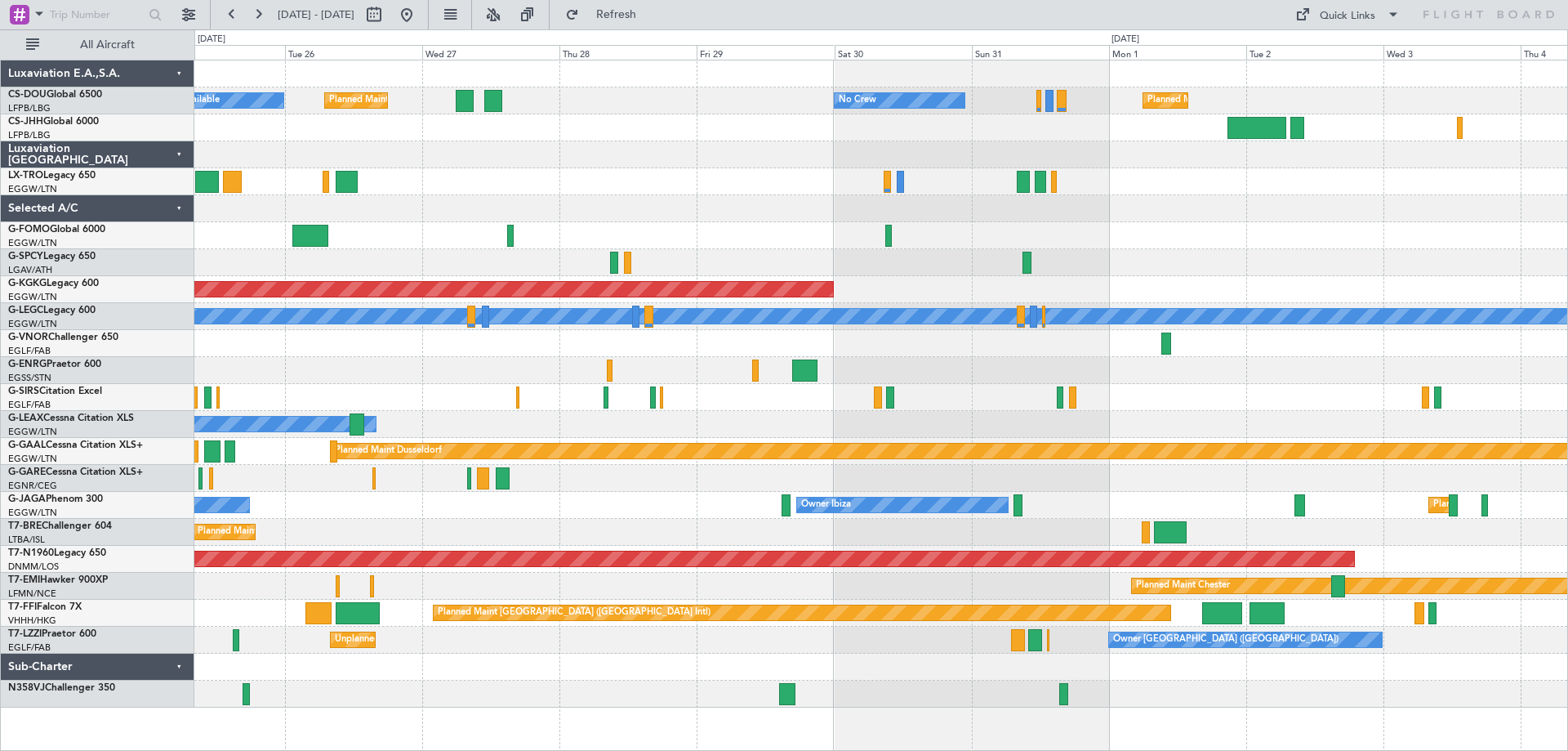
click at [1323, 216] on div at bounding box center [881, 208] width 1372 height 27
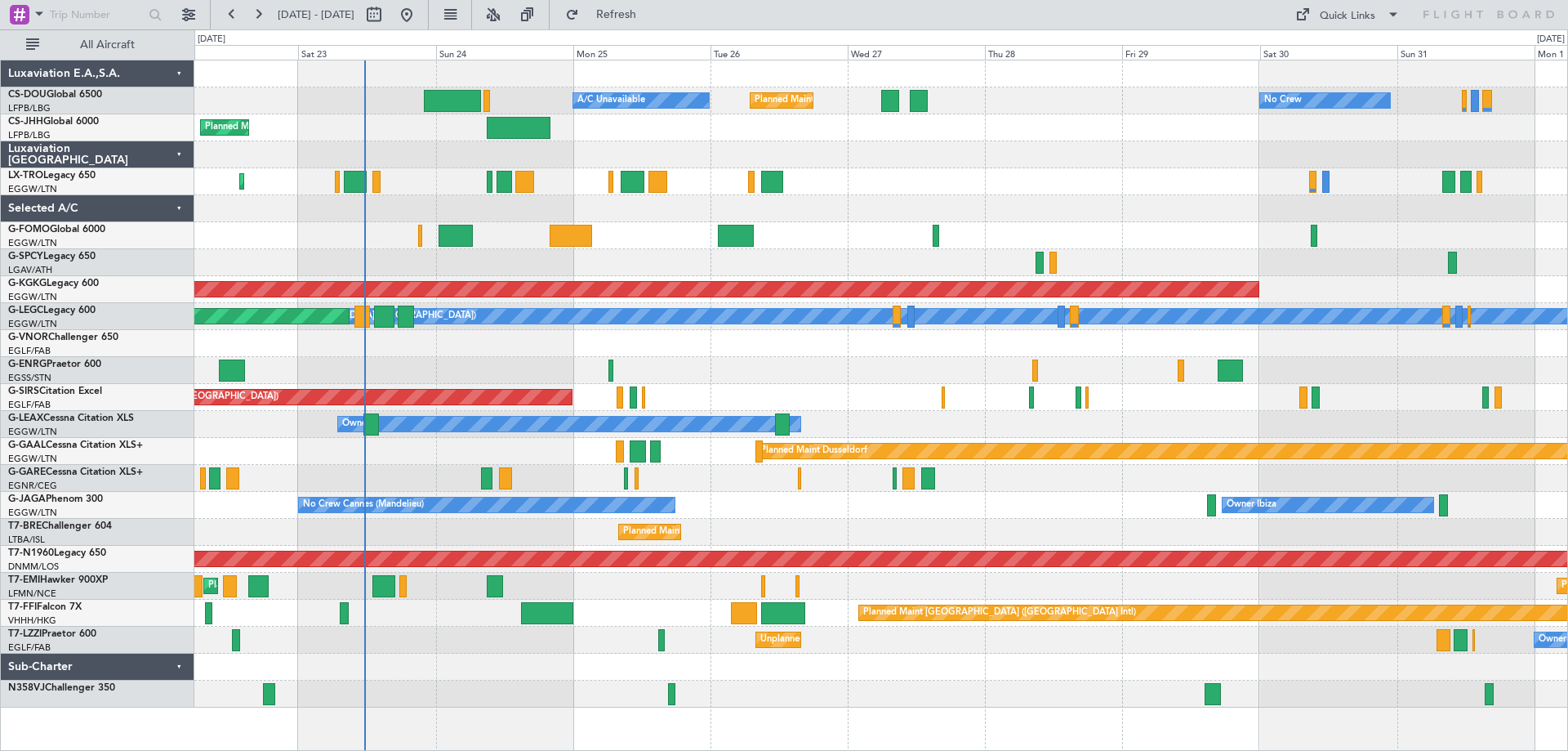
click at [736, 673] on div "No Crew A/C Unavailable Planned Maint [GEOGRAPHIC_DATA] ([GEOGRAPHIC_DATA]) Pla…" at bounding box center [881, 384] width 1372 height 647
